Goal: Task Accomplishment & Management: Use online tool/utility

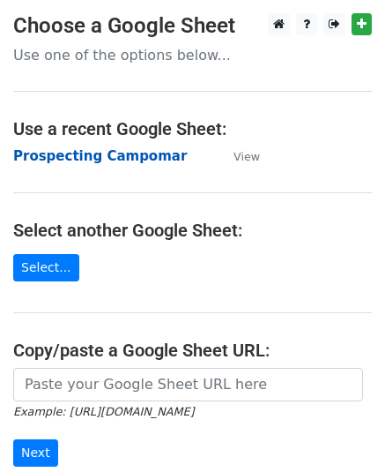
click at [114, 153] on strong "Prospecting Campomar" at bounding box center [100, 156] width 174 height 16
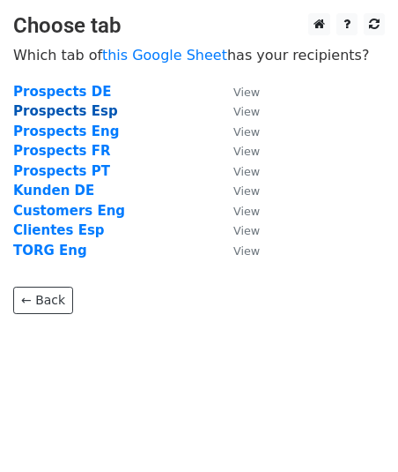
click at [89, 108] on strong "Prospects Esp" at bounding box center [65, 111] width 105 height 16
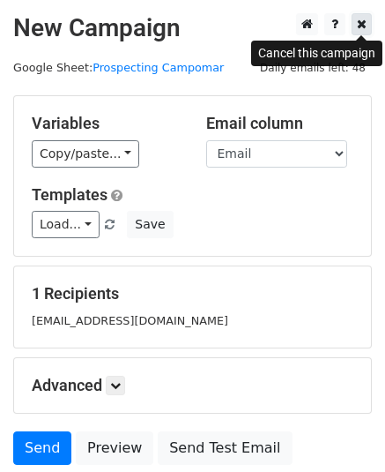
click at [360, 23] on icon at bounding box center [362, 24] width 10 height 12
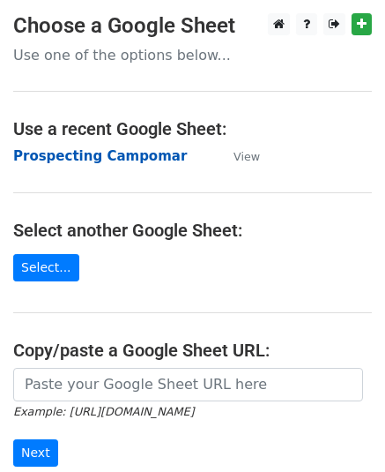
click at [80, 155] on strong "Prospecting Campomar" at bounding box center [100, 156] width 174 height 16
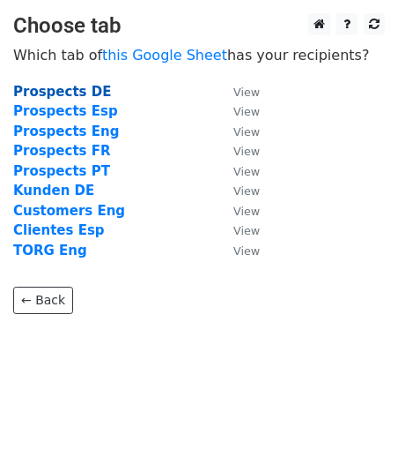
click at [76, 87] on strong "Prospects DE" at bounding box center [62, 92] width 98 height 16
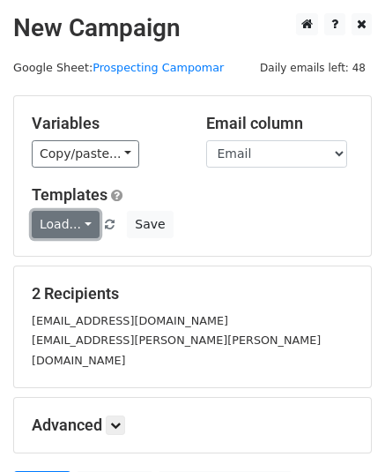
click at [80, 232] on link "Load..." at bounding box center [66, 224] width 68 height 27
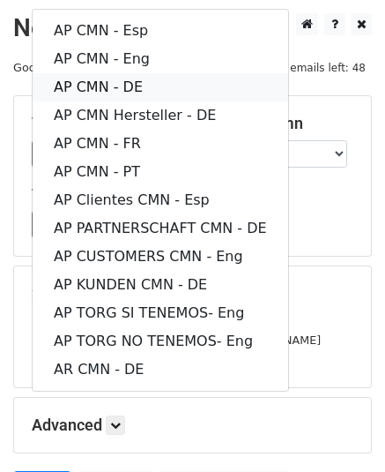
click at [152, 76] on link "AP CMN - DE" at bounding box center [161, 87] width 256 height 28
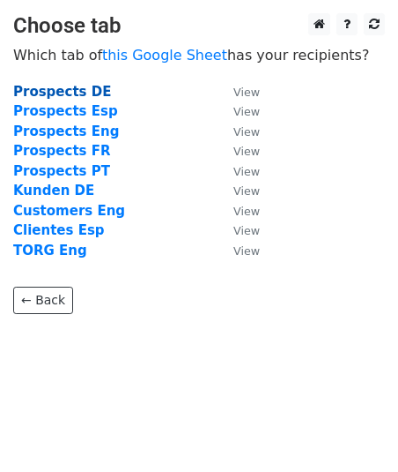
click at [79, 91] on strong "Prospects DE" at bounding box center [62, 92] width 98 height 16
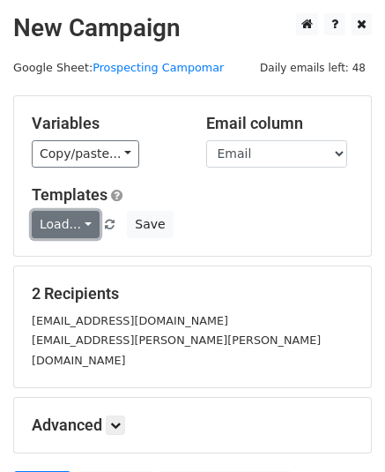
click at [76, 226] on link "Load..." at bounding box center [66, 224] width 68 height 27
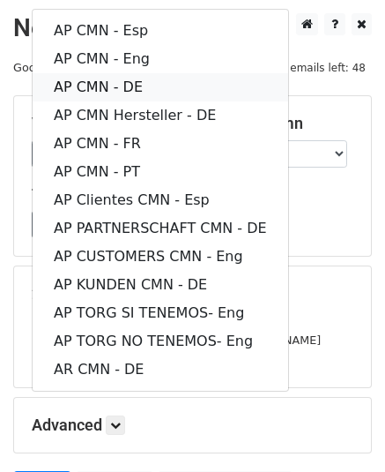
click at [161, 79] on link "AP CMN - DE" at bounding box center [161, 87] width 256 height 28
